Goal: Download file/media

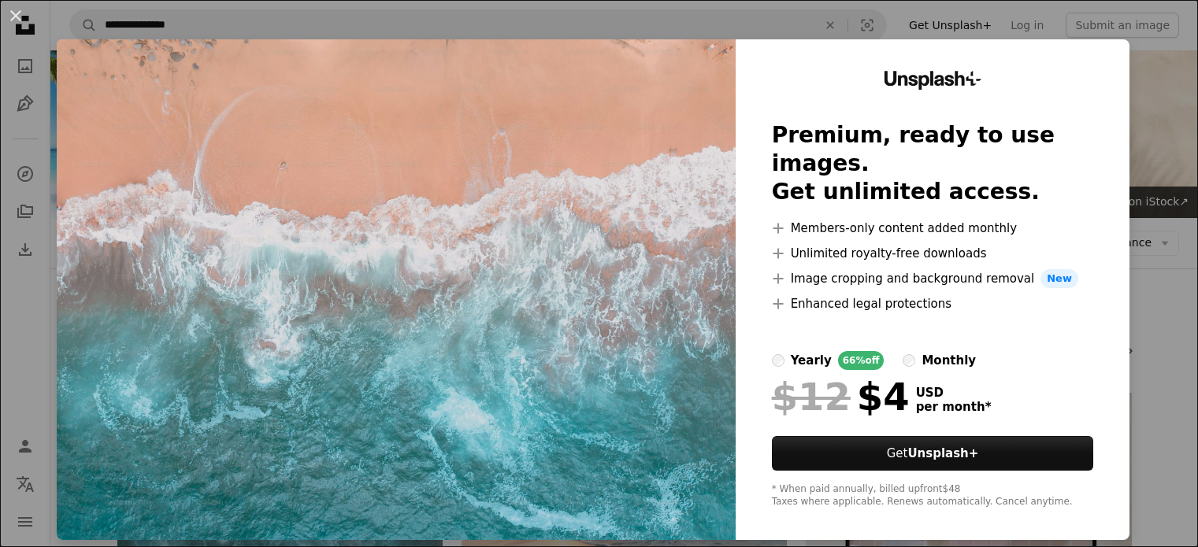
scroll to position [167, 0]
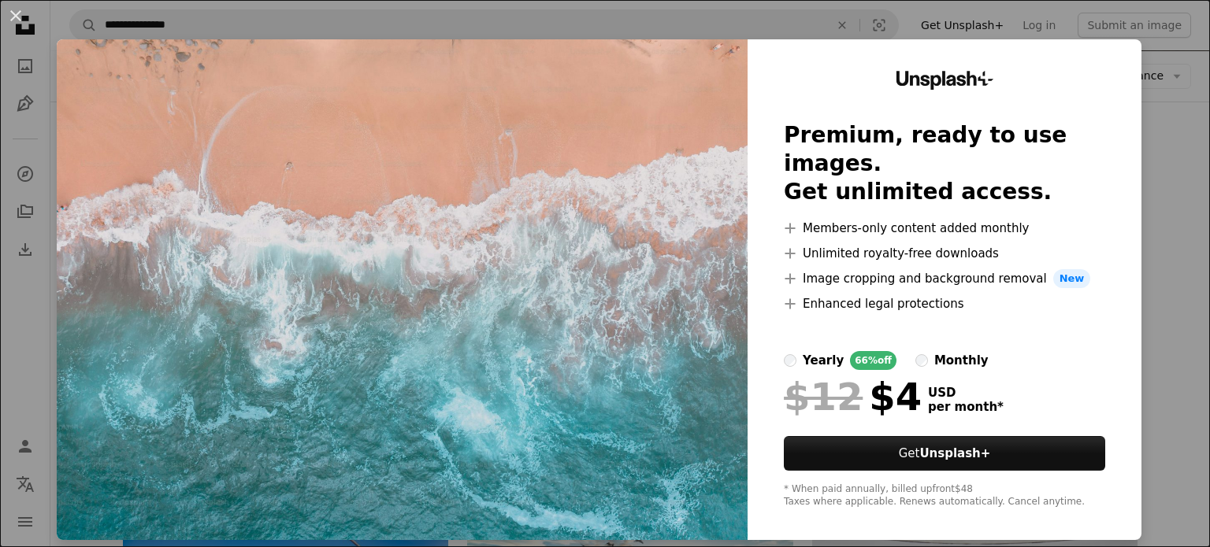
click at [1156, 219] on div "An X shape Unsplash+ Premium, ready to use images. Get unlimited access. A plus…" at bounding box center [605, 273] width 1210 height 547
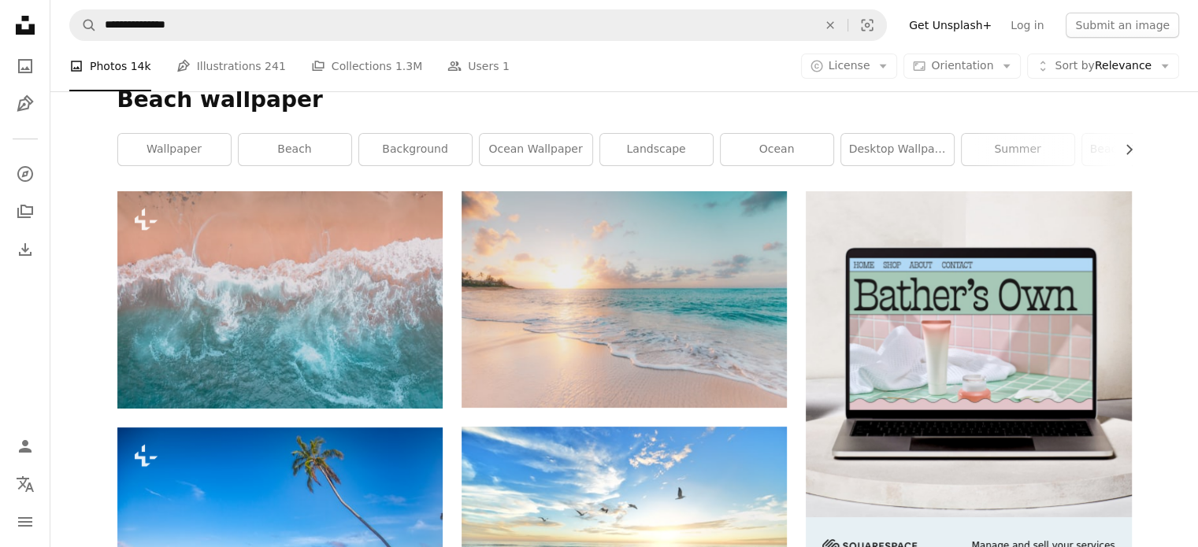
scroll to position [121, 0]
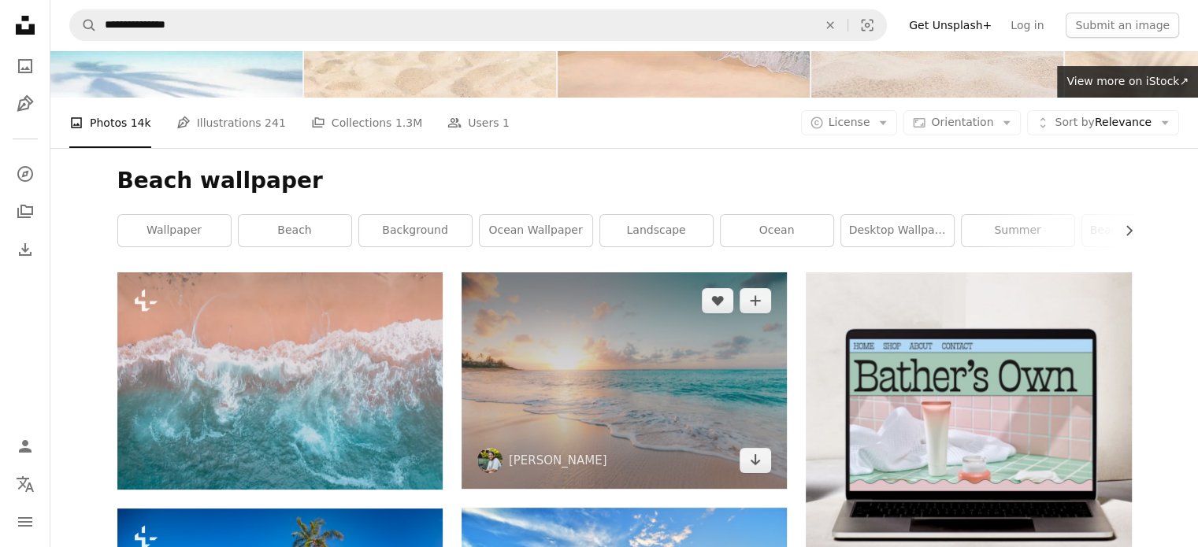
click at [709, 343] on img at bounding box center [624, 381] width 325 height 216
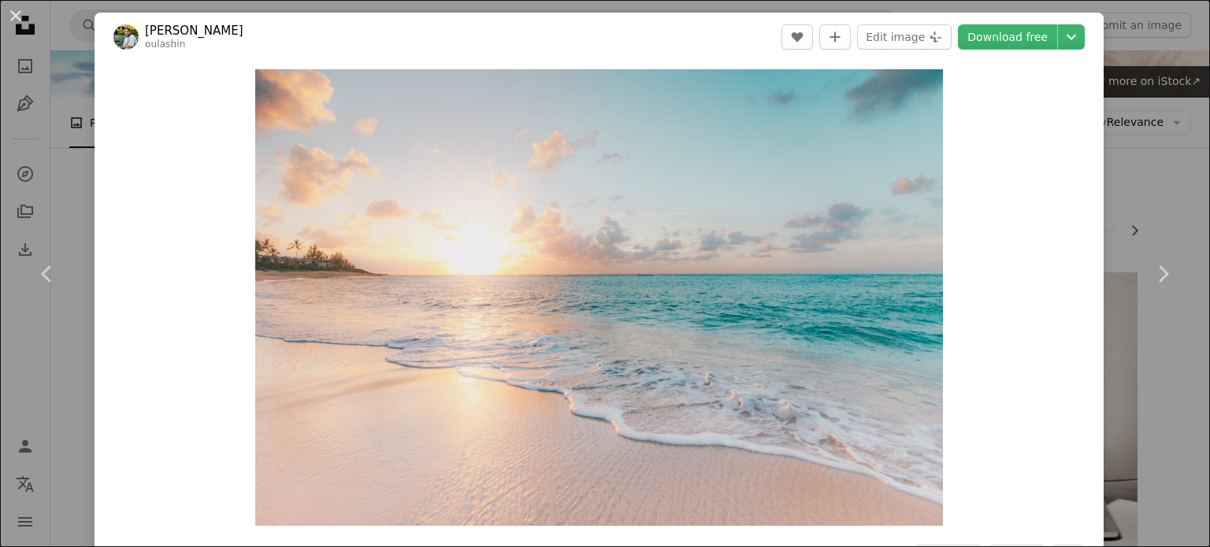
click at [1168, 184] on div "An X shape Chevron left Chevron right [PERSON_NAME] oulashin A heart A plus sig…" at bounding box center [605, 273] width 1210 height 547
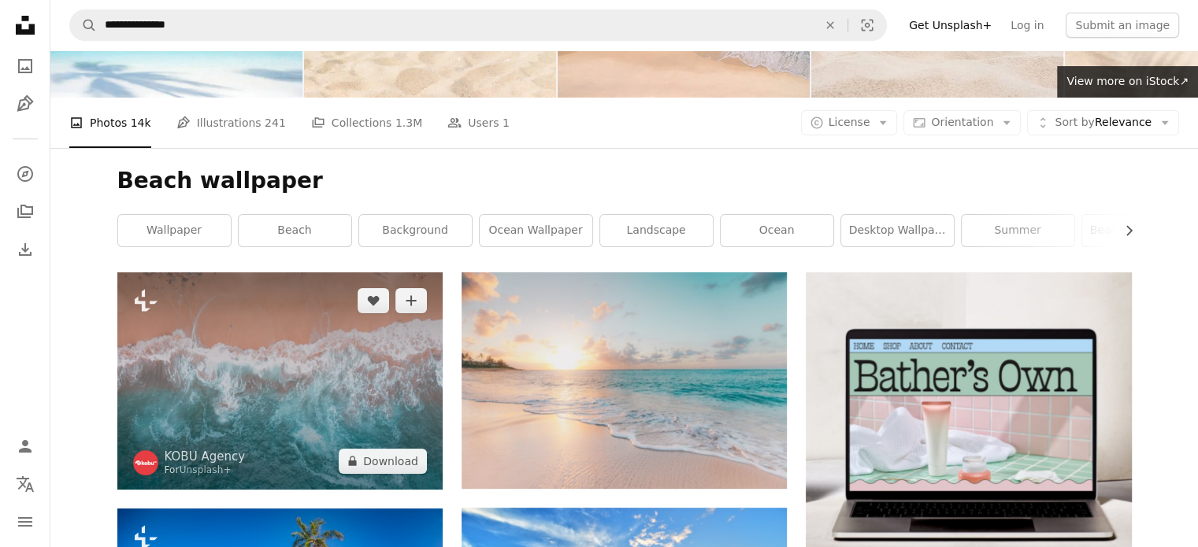
click at [328, 327] on img at bounding box center [279, 381] width 325 height 217
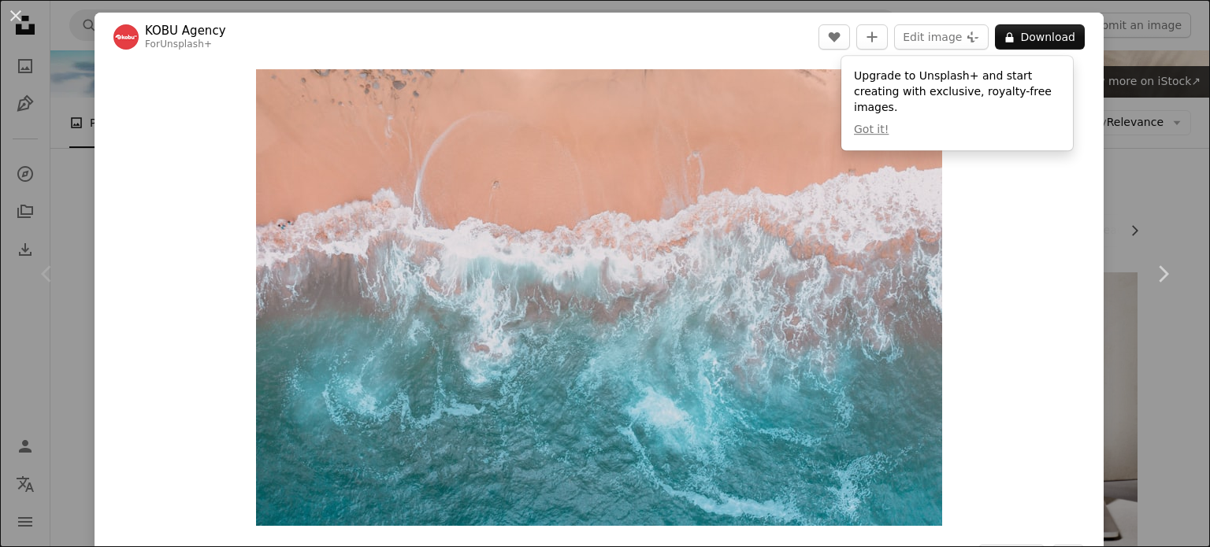
click at [1002, 203] on div "Zoom in" at bounding box center [599, 297] width 1009 height 473
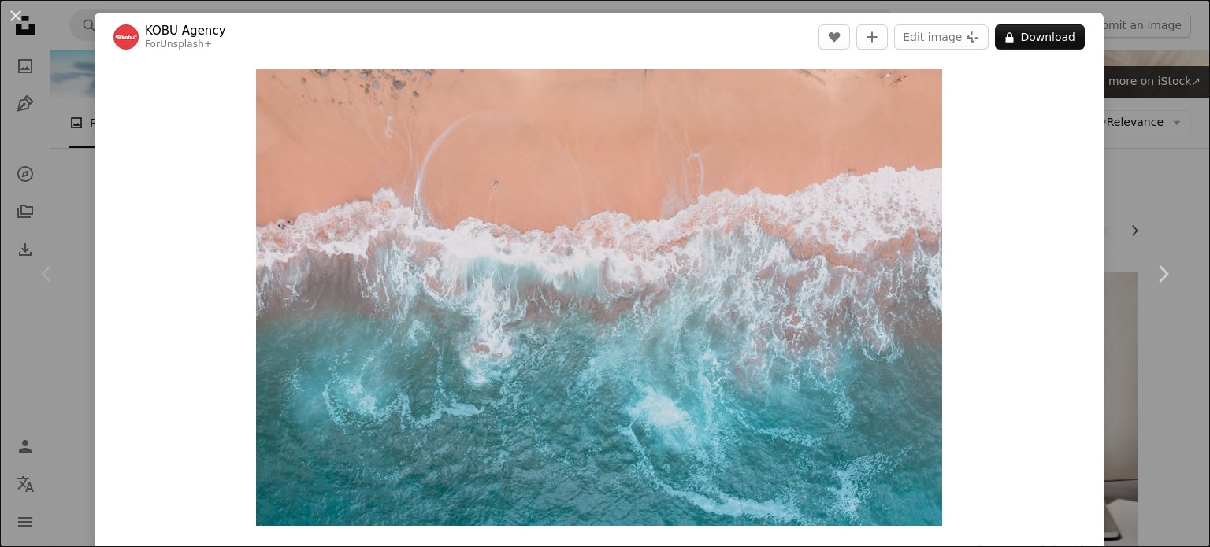
click at [1002, 203] on div "Zoom in" at bounding box center [599, 297] width 1009 height 473
click at [1133, 178] on div "An X shape Chevron left Chevron right KOBU Agency For Unsplash+ A heart A plus …" at bounding box center [605, 273] width 1210 height 547
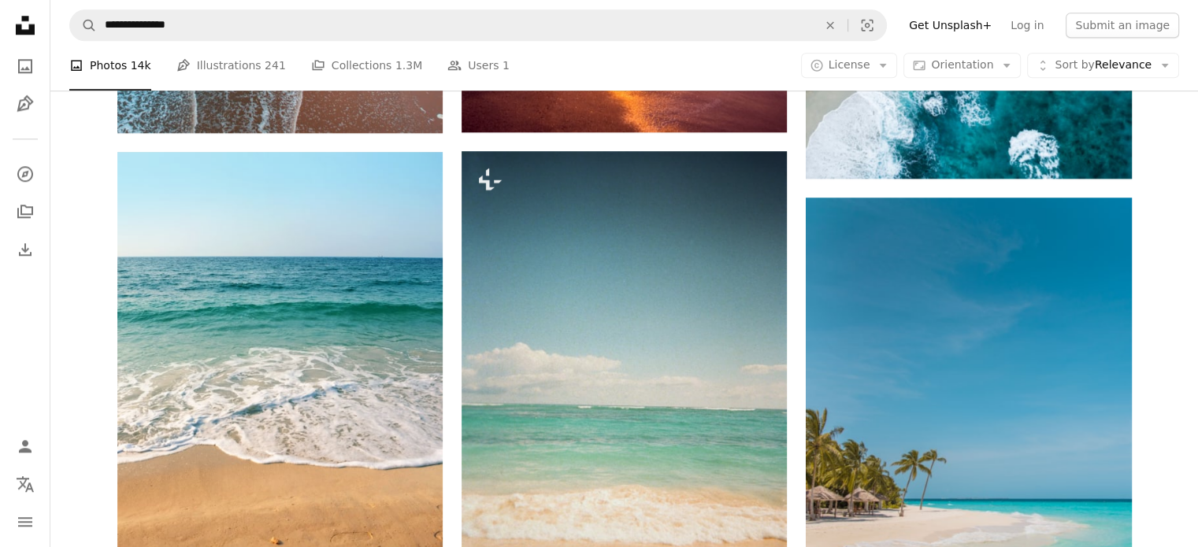
scroll to position [1682, 0]
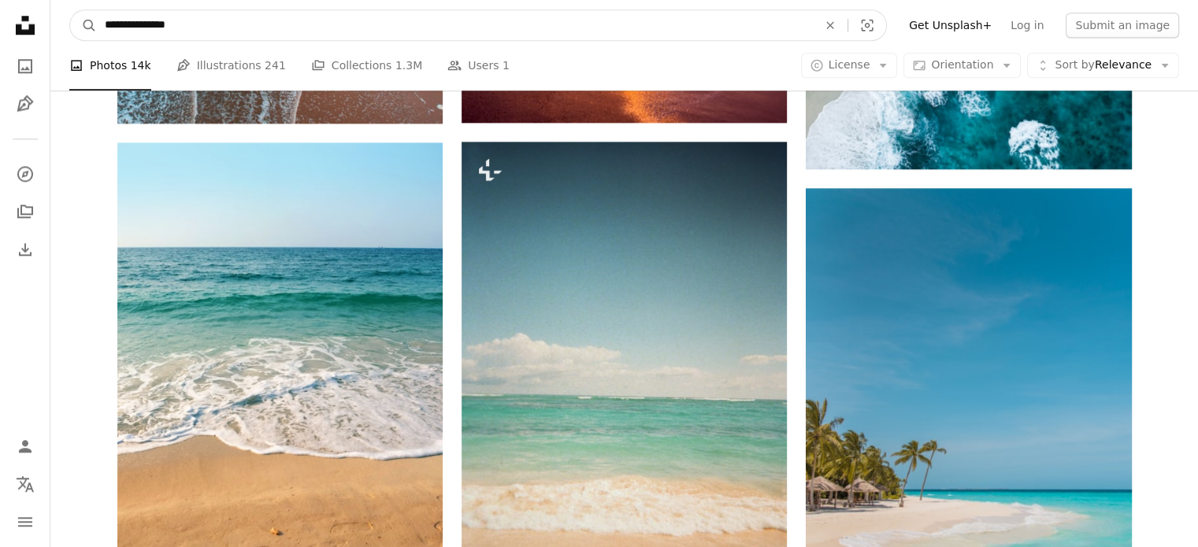
click at [469, 13] on input "**********" at bounding box center [455, 25] width 716 height 30
type input "**********"
click at [70, 10] on button "A magnifying glass" at bounding box center [83, 25] width 27 height 30
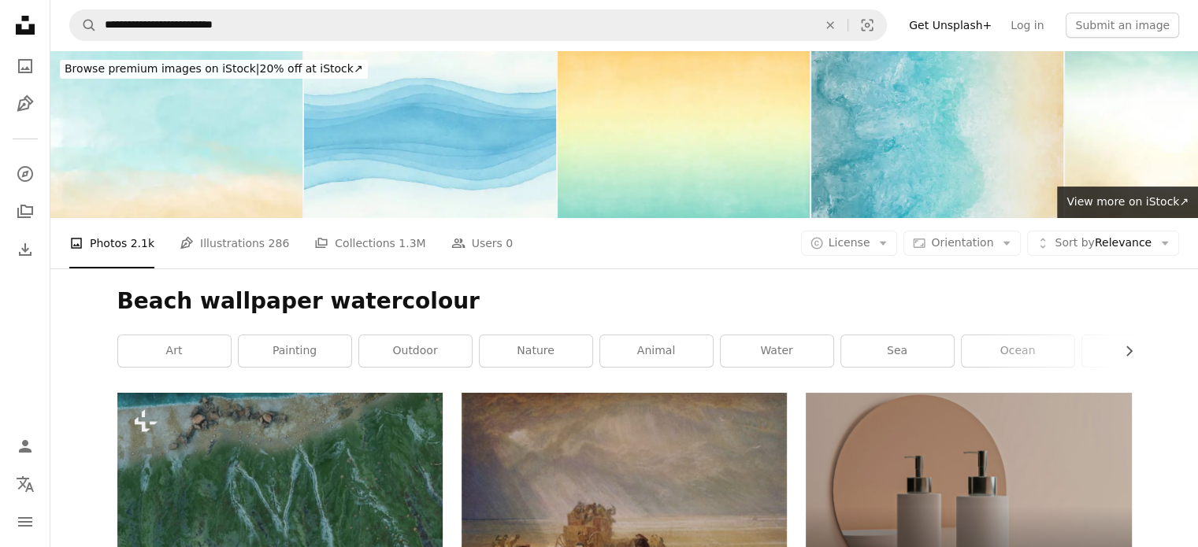
click at [985, 151] on img at bounding box center [937, 134] width 252 height 168
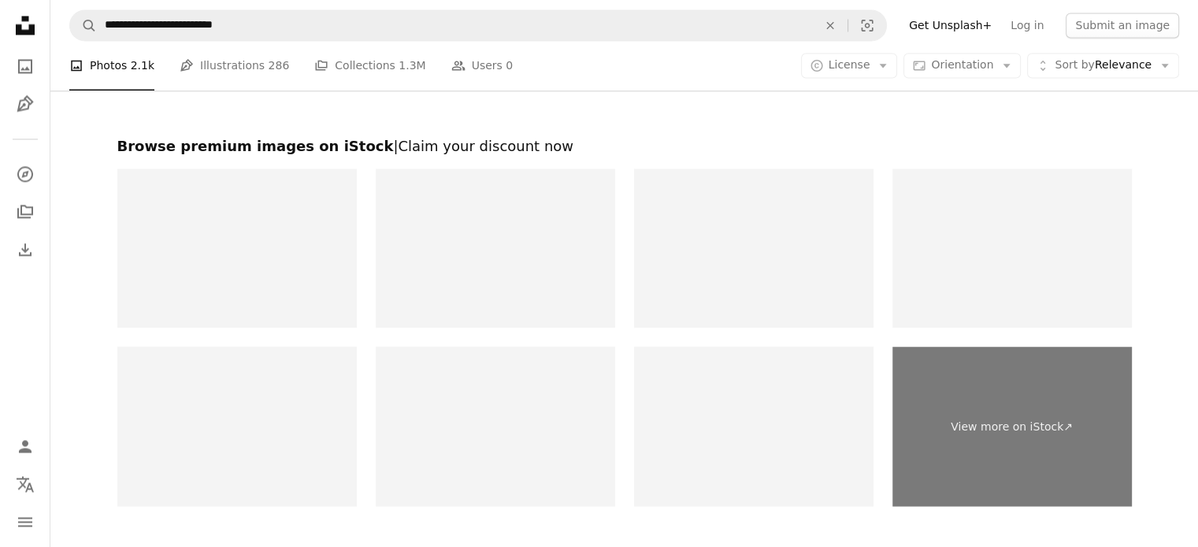
scroll to position [2997, 0]
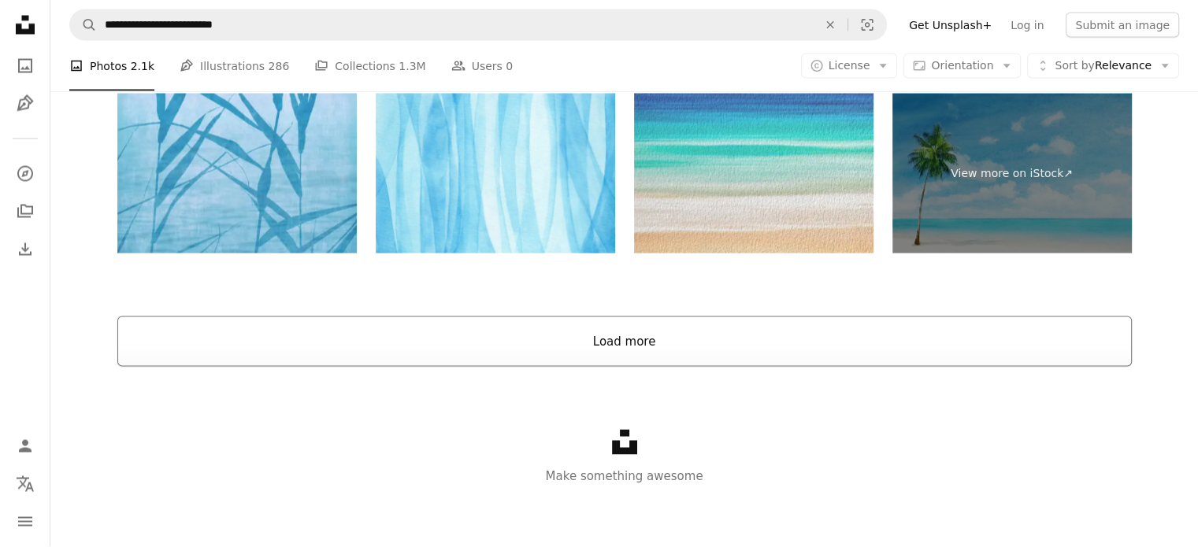
click at [828, 357] on button "Load more" at bounding box center [624, 342] width 1015 height 50
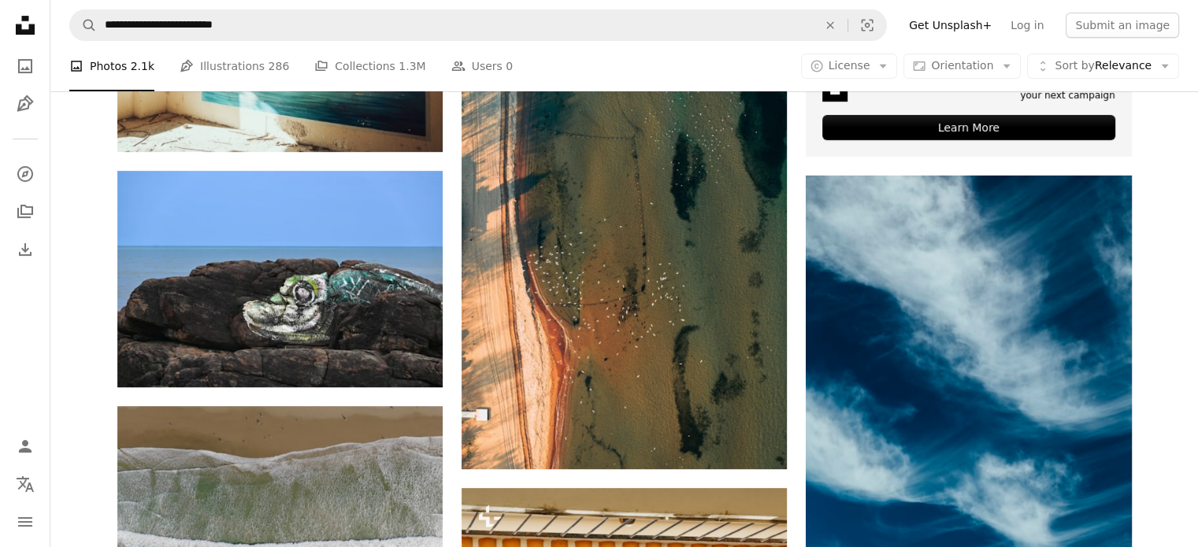
scroll to position [637, 0]
